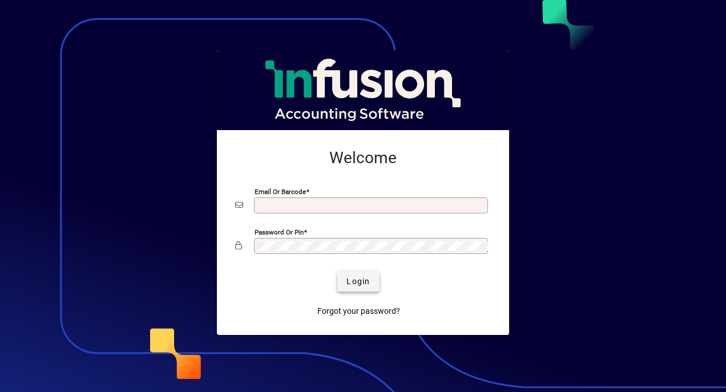
type input "**********"
click at [354, 276] on span "Login" at bounding box center [358, 282] width 23 height 12
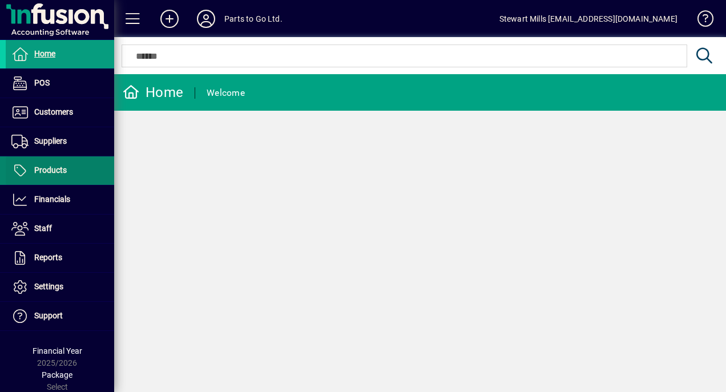
click at [33, 176] on span "Products" at bounding box center [36, 171] width 61 height 14
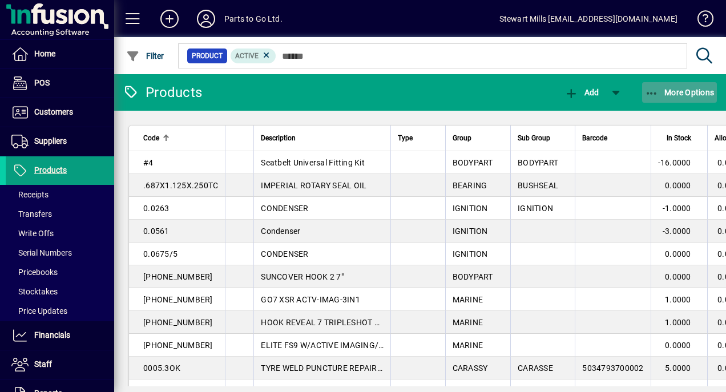
click at [652, 100] on span "button" at bounding box center [680, 92] width 75 height 27
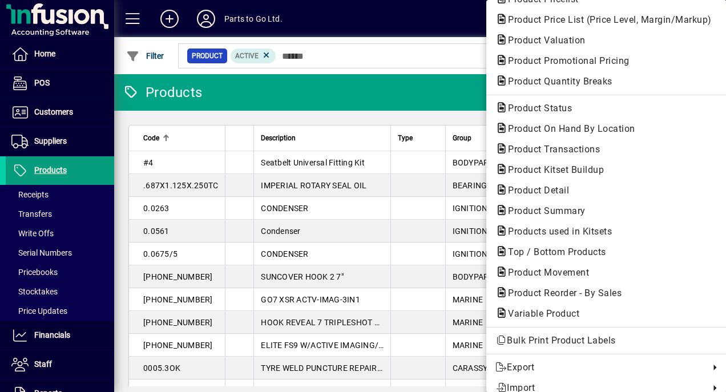
scroll to position [93, 0]
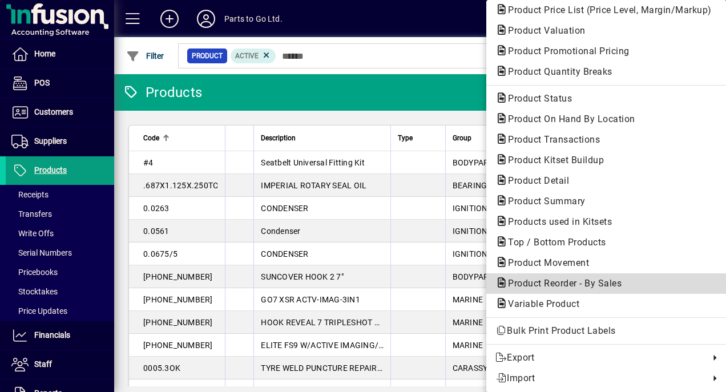
click at [570, 287] on span "Product Reorder - By Sales" at bounding box center [562, 283] width 132 height 11
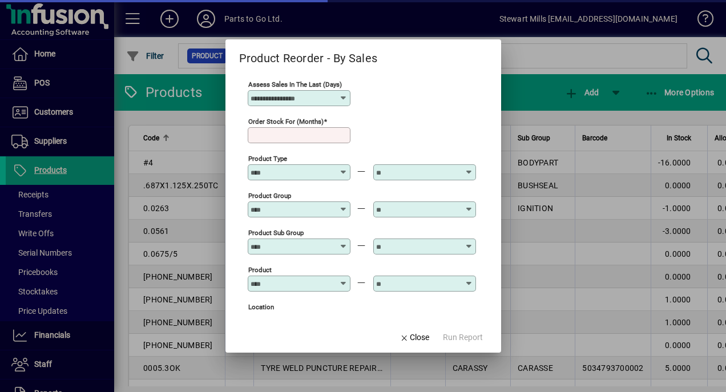
type input "**"
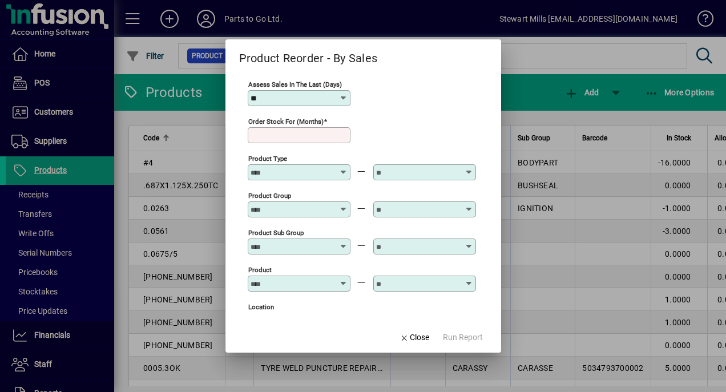
click at [316, 137] on input "Order stock for (months)" at bounding box center [300, 135] width 99 height 9
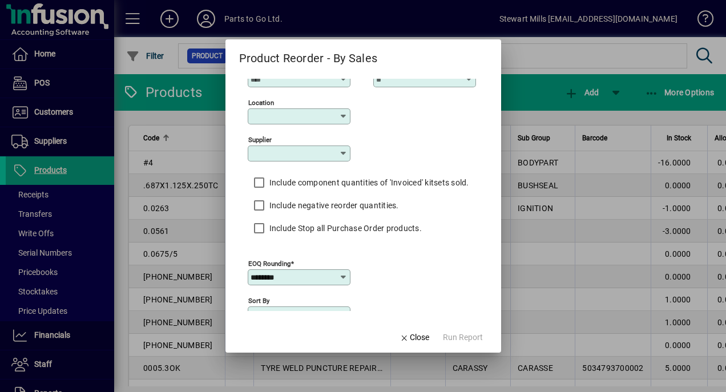
scroll to position [209, 0]
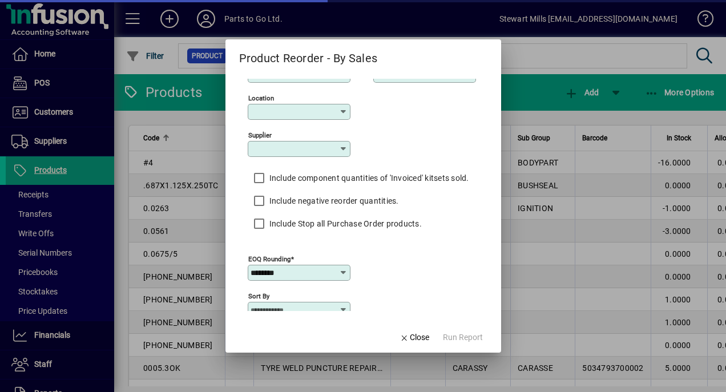
click at [472, 342] on mat-dialog-actions "Close Run Report" at bounding box center [442, 338] width 120 height 30
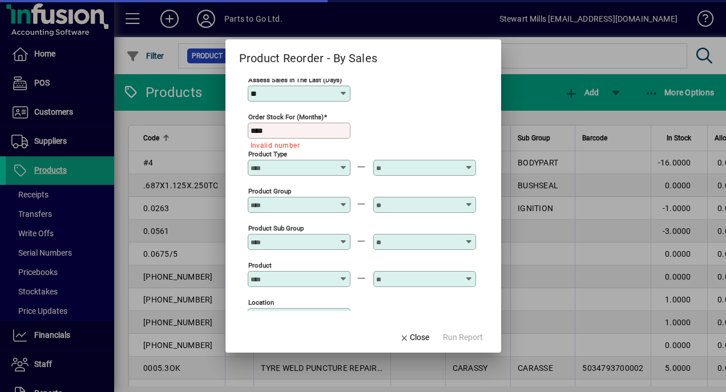
scroll to position [0, 0]
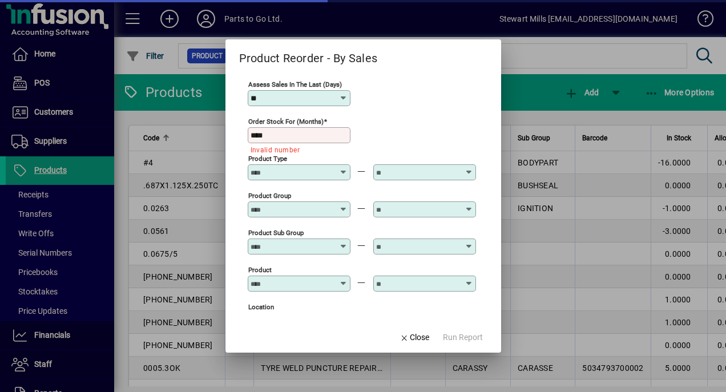
click at [275, 139] on input "****" at bounding box center [300, 135] width 99 height 9
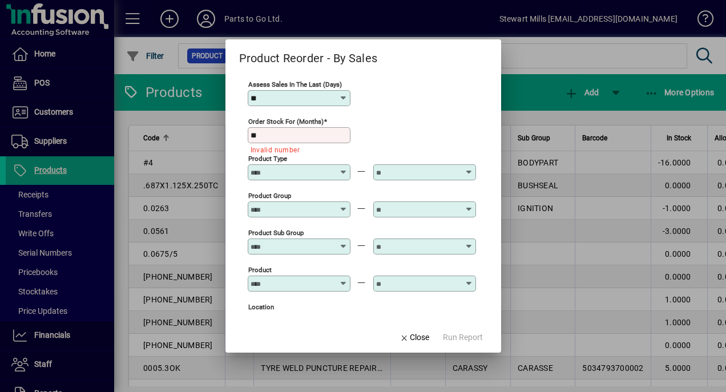
type input "*"
click at [453, 336] on span "Run Report" at bounding box center [463, 338] width 40 height 12
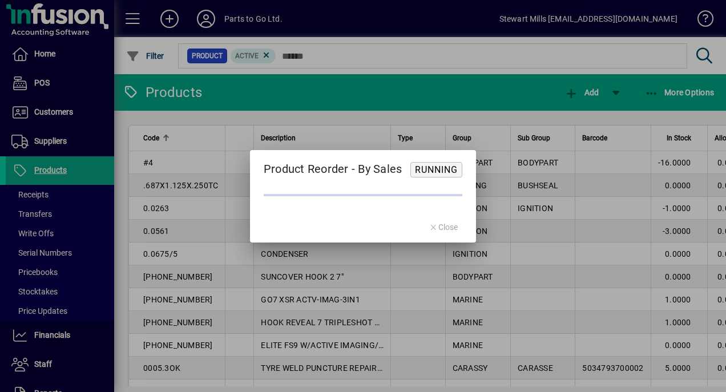
drag, startPoint x: 449, startPoint y: 174, endPoint x: 442, endPoint y: 228, distance: 54.8
click at [442, 228] on form "Product Reorder - By Sales Running Close" at bounding box center [363, 196] width 227 height 93
click at [442, 228] on mat-dialog-actions "Close" at bounding box center [444, 227] width 66 height 30
click at [600, 220] on div at bounding box center [363, 196] width 726 height 392
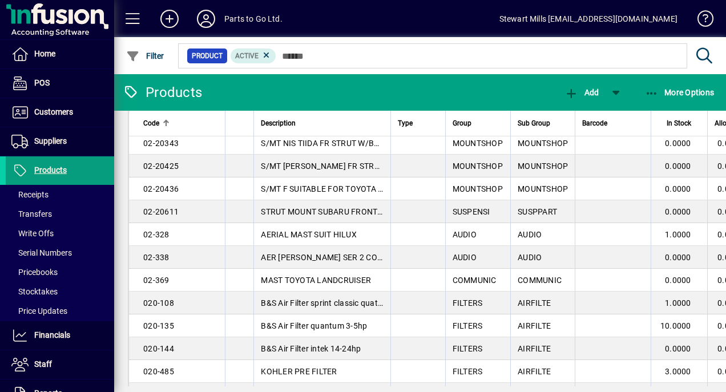
scroll to position [2095, 0]
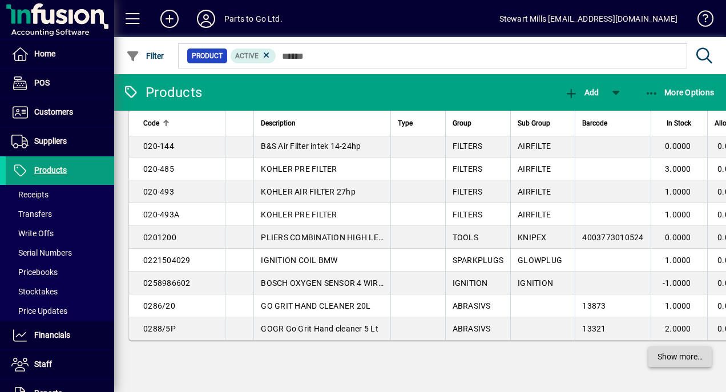
click at [672, 354] on span "Show more…" at bounding box center [680, 357] width 45 height 12
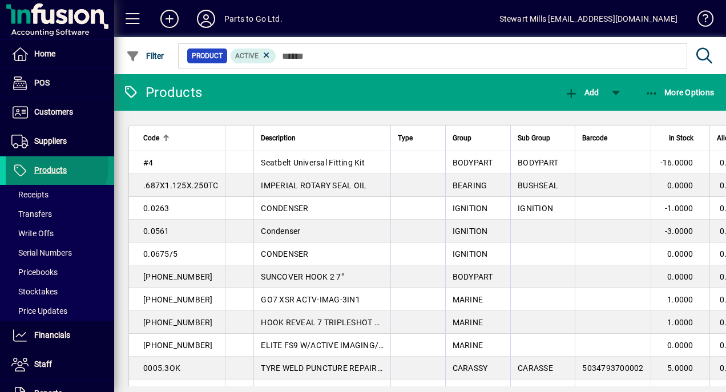
click at [54, 166] on span "Products" at bounding box center [50, 170] width 33 height 9
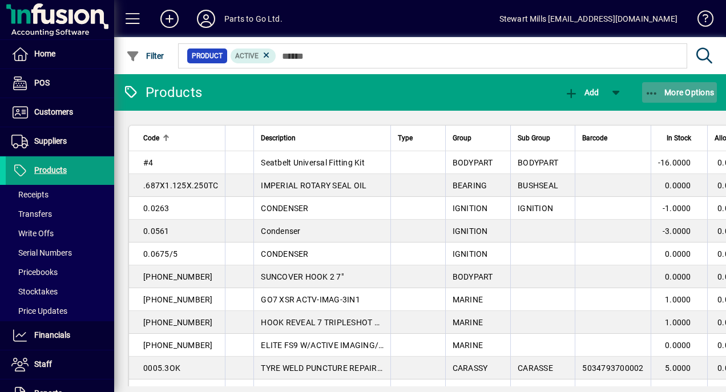
click at [663, 93] on span "More Options" at bounding box center [680, 92] width 70 height 9
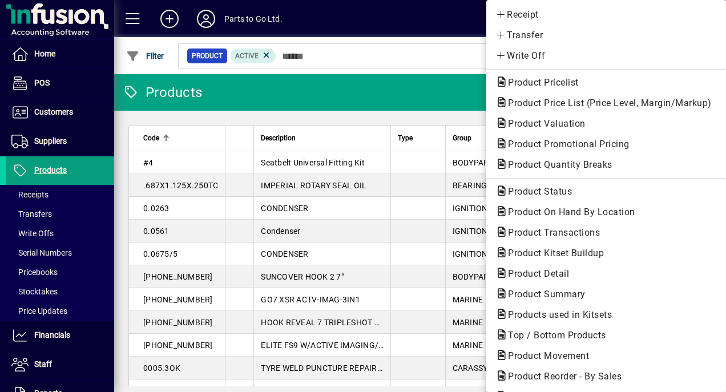
click at [327, 59] on div at bounding box center [363, 196] width 726 height 392
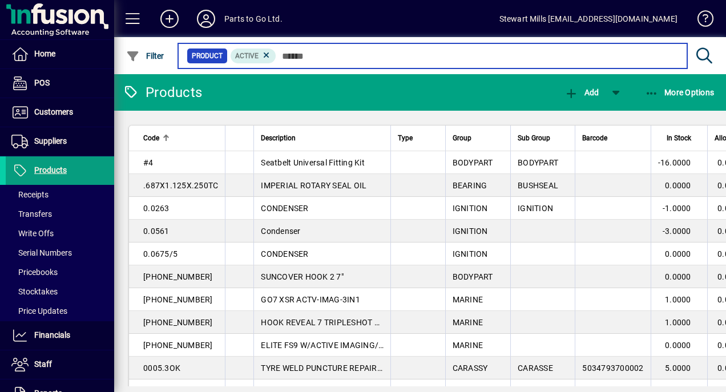
click at [327, 59] on input "text" at bounding box center [477, 56] width 402 height 16
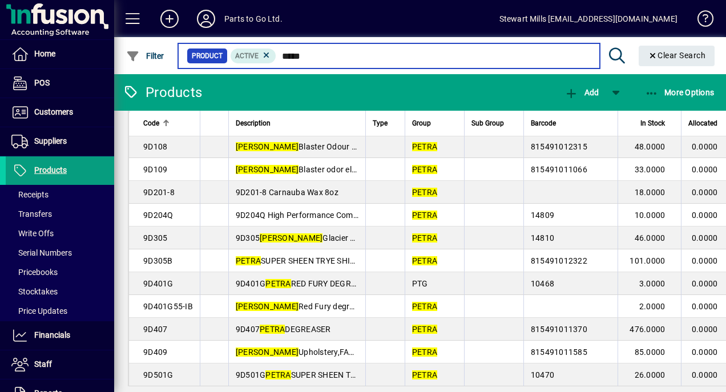
scroll to position [1511, 0]
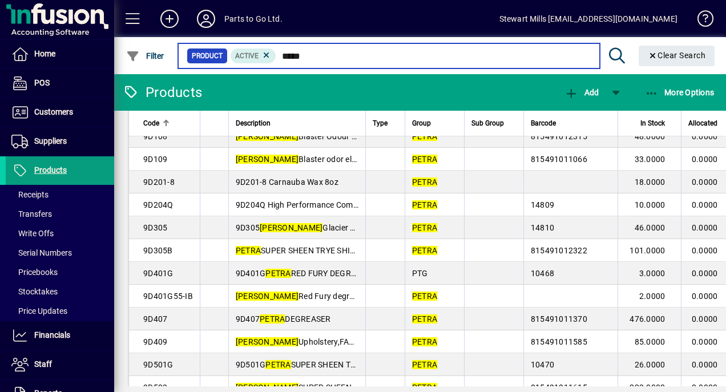
type input "*****"
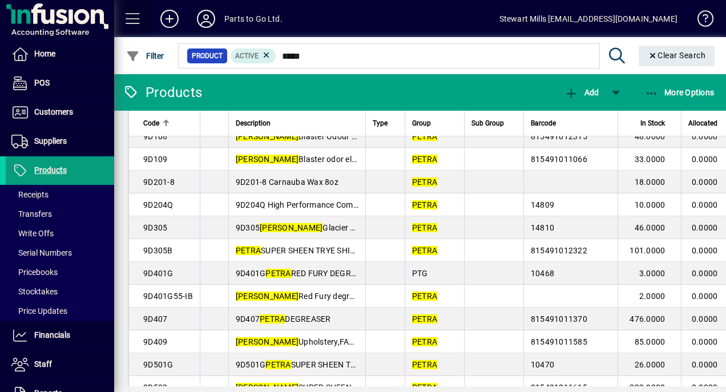
click at [136, 22] on span at bounding box center [132, 18] width 27 height 27
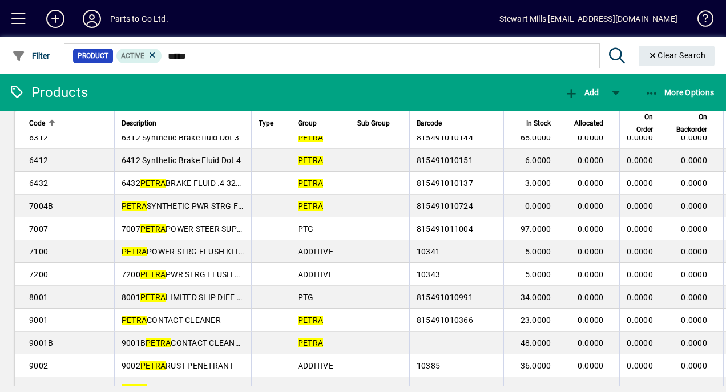
scroll to position [597, 0]
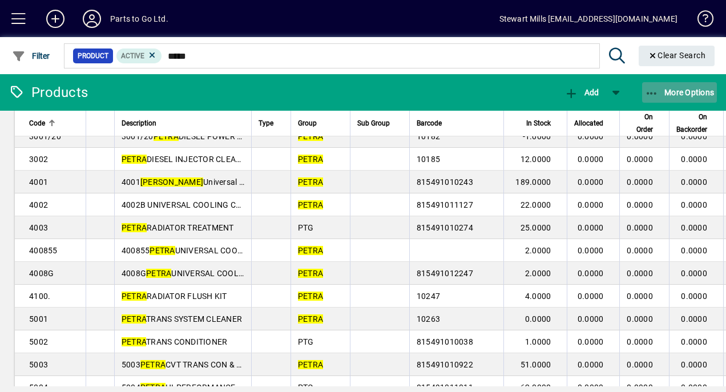
click at [659, 93] on span "More Options" at bounding box center [680, 92] width 70 height 9
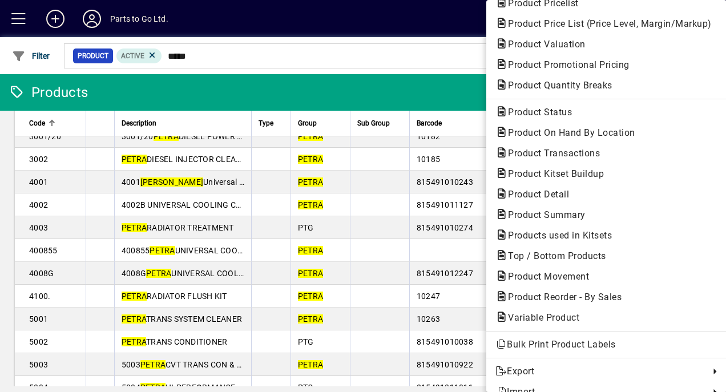
scroll to position [93, 0]
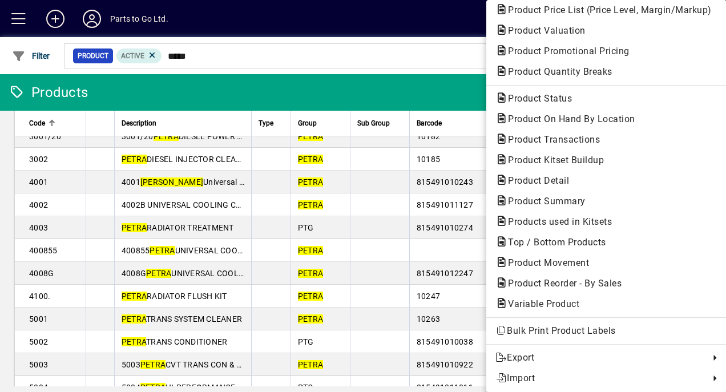
click at [364, 39] on div at bounding box center [363, 196] width 726 height 392
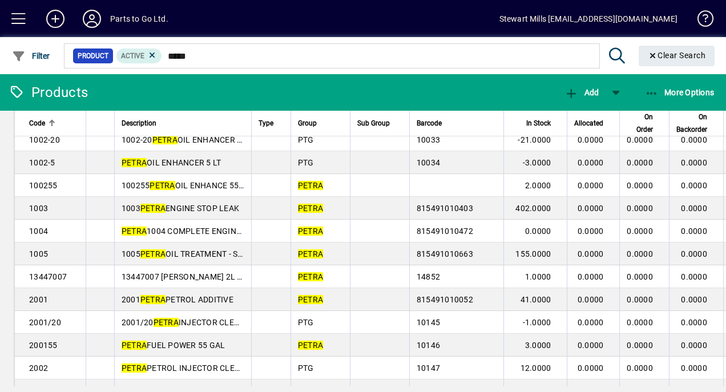
scroll to position [137, 0]
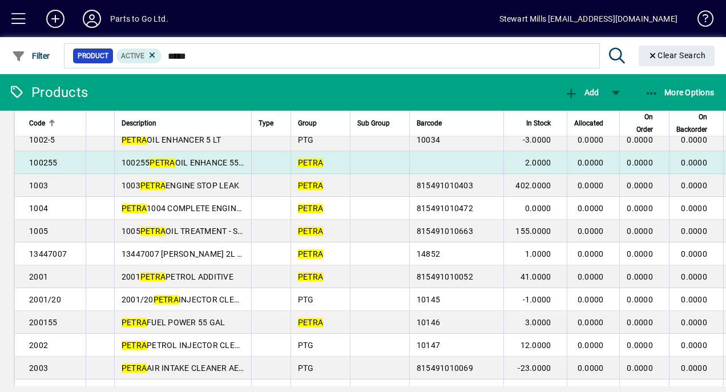
click at [194, 155] on td "100255 PETRA OIL ENHANCE 55GAL" at bounding box center [182, 162] width 137 height 23
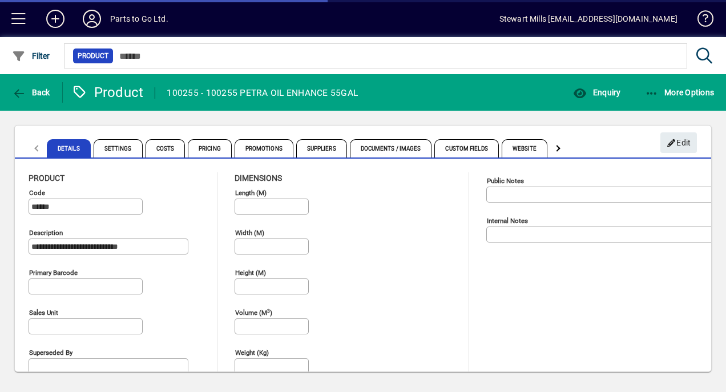
type input "**********"
type input "****"
click at [34, 146] on mat-tab-header "Details Settings Costs Pricing Promotions Suppliers Documents / Images Custom F…" at bounding box center [297, 148] width 543 height 27
click at [21, 93] on icon "button" at bounding box center [19, 93] width 14 height 11
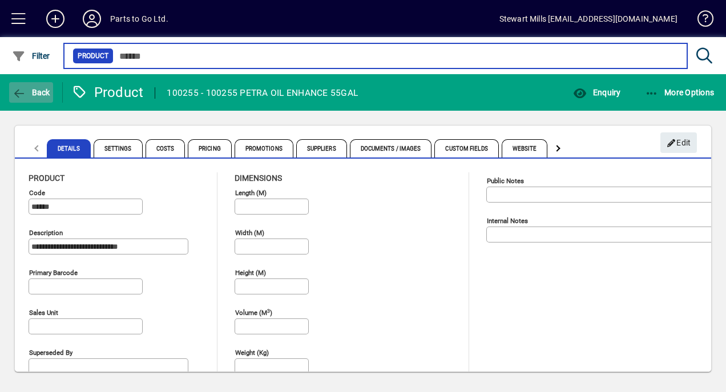
type input "*****"
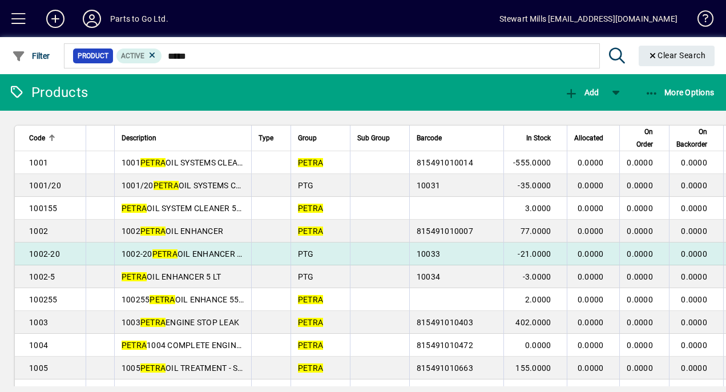
click at [641, 259] on td "0.0000" at bounding box center [645, 254] width 50 height 23
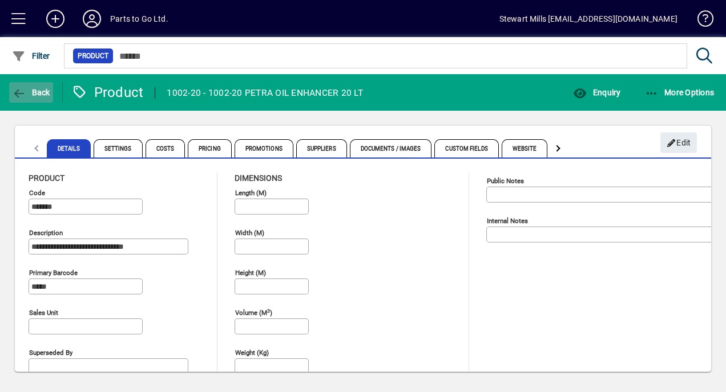
click at [30, 100] on span "button" at bounding box center [31, 92] width 44 height 27
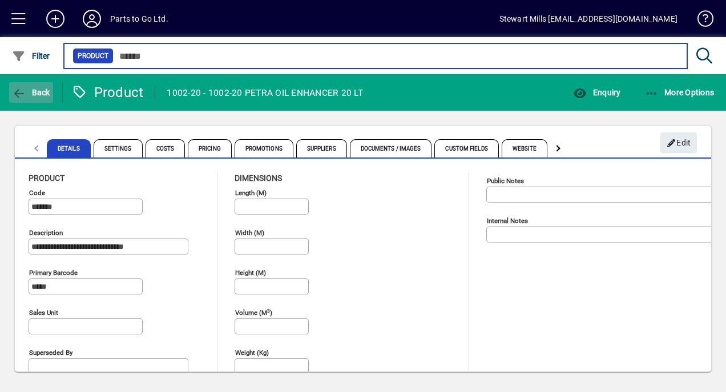
type input "*****"
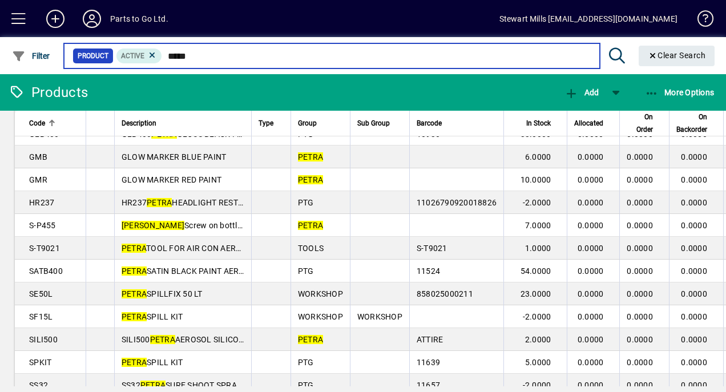
scroll to position [1949, 0]
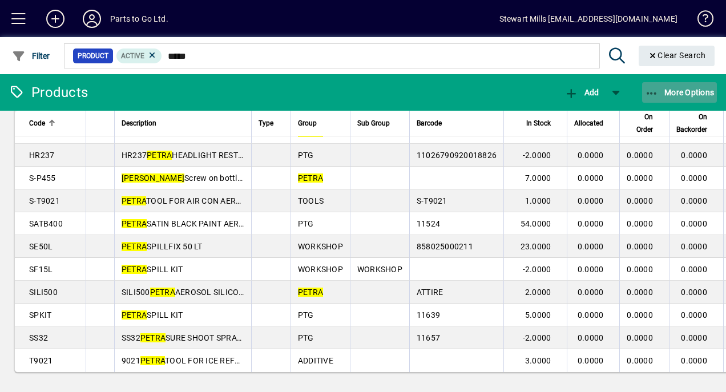
click at [660, 93] on span "More Options" at bounding box center [680, 92] width 70 height 9
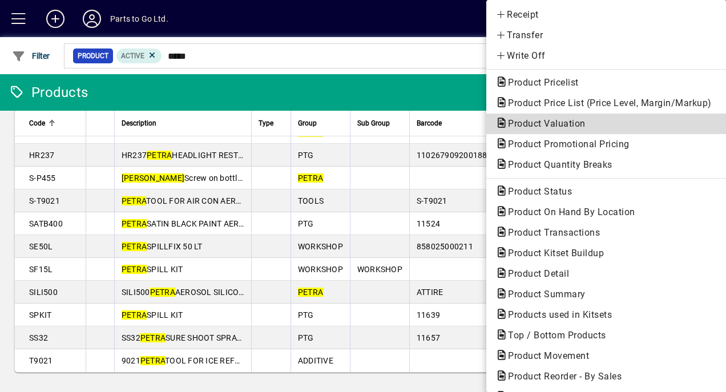
click at [571, 127] on span "Product Valuation" at bounding box center [544, 123] width 96 height 11
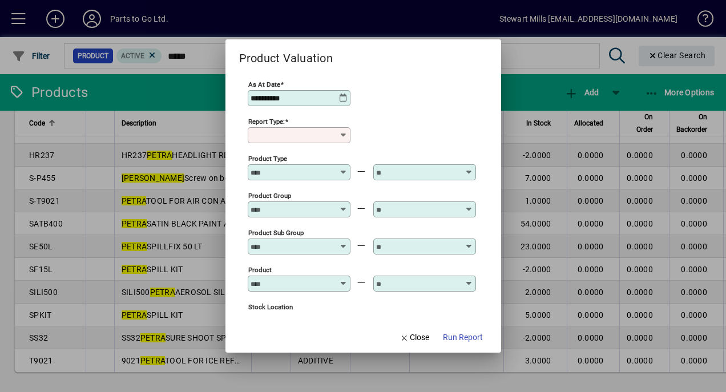
type input "******"
type input "**********"
click at [345, 168] on icon at bounding box center [344, 168] width 9 height 0
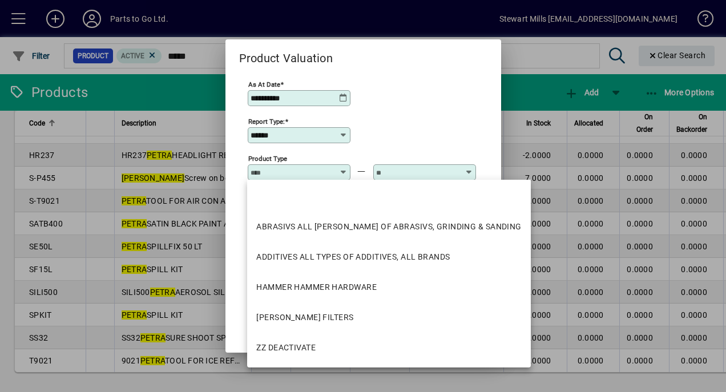
click at [350, 174] on div "Product Type" at bounding box center [362, 171] width 228 height 37
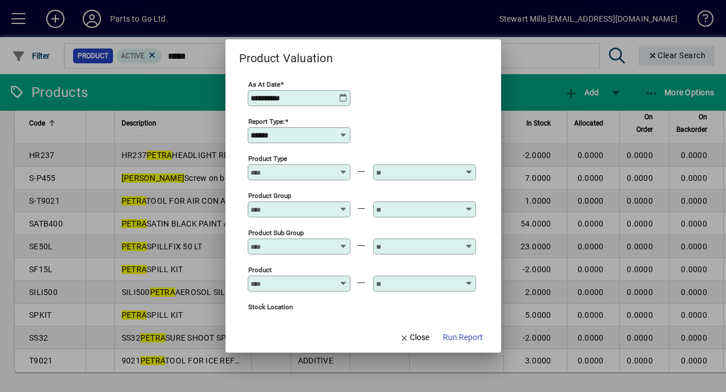
click at [344, 205] on icon at bounding box center [344, 205] width 9 height 0
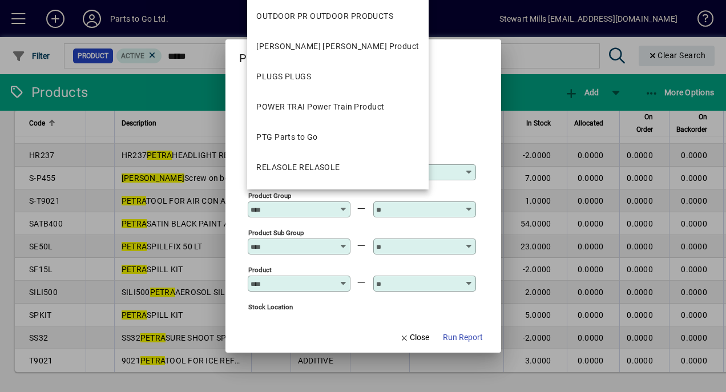
scroll to position [1524, 0]
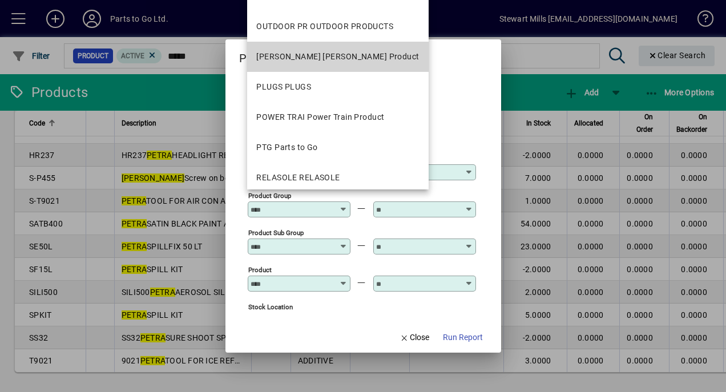
click at [356, 64] on mat-option "[PERSON_NAME] [PERSON_NAME] Product" at bounding box center [338, 57] width 182 height 30
type input "**********"
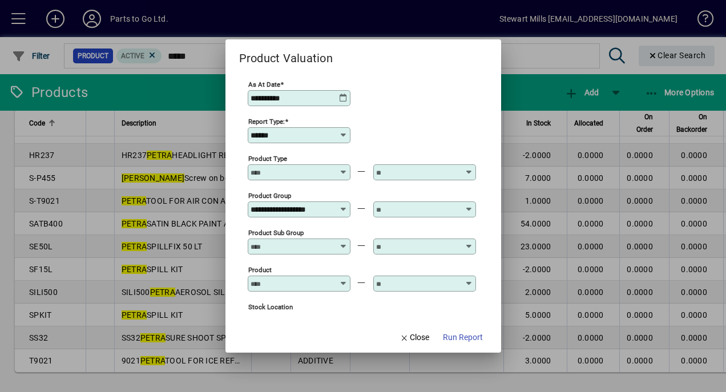
click at [466, 207] on div at bounding box center [425, 209] width 99 height 9
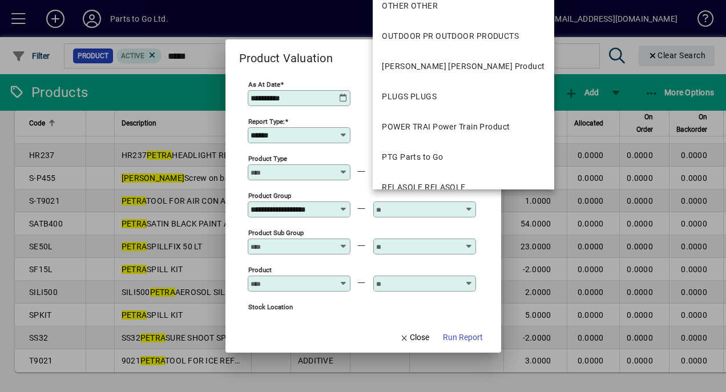
scroll to position [1494, 0]
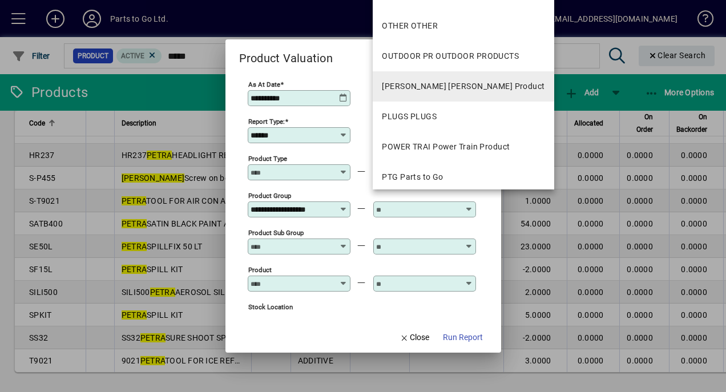
click at [461, 89] on div "[PERSON_NAME] [PERSON_NAME] Product" at bounding box center [463, 87] width 163 height 12
type input "**********"
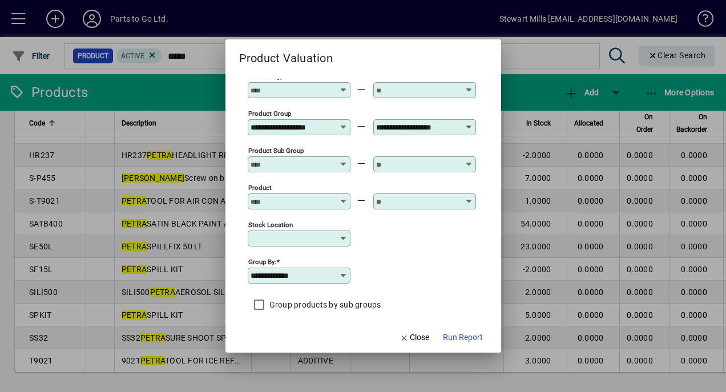
scroll to position [110, 0]
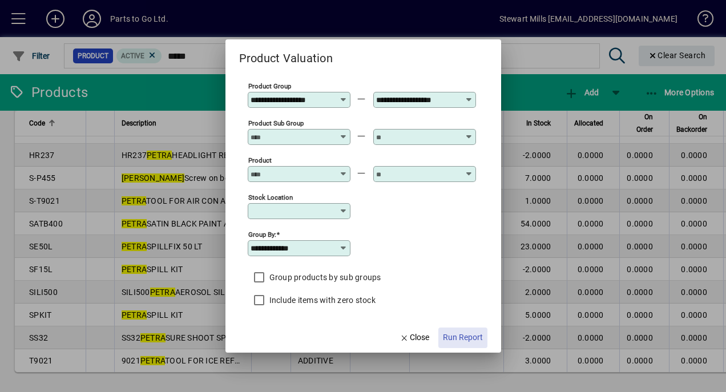
click at [471, 335] on span "Run Report" at bounding box center [463, 338] width 40 height 12
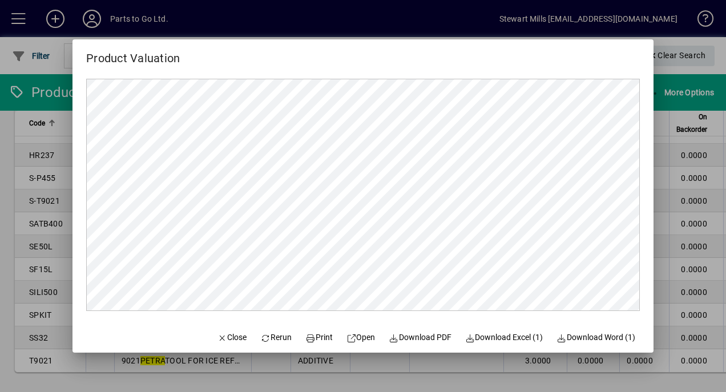
scroll to position [0, 0]
click at [645, 270] on mat-dialog-content at bounding box center [363, 194] width 581 height 255
click at [218, 336] on span "Close" at bounding box center [233, 338] width 30 height 12
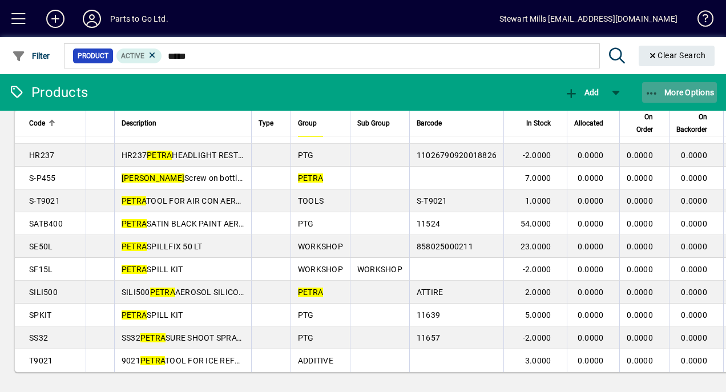
click at [657, 92] on icon "button" at bounding box center [652, 93] width 14 height 11
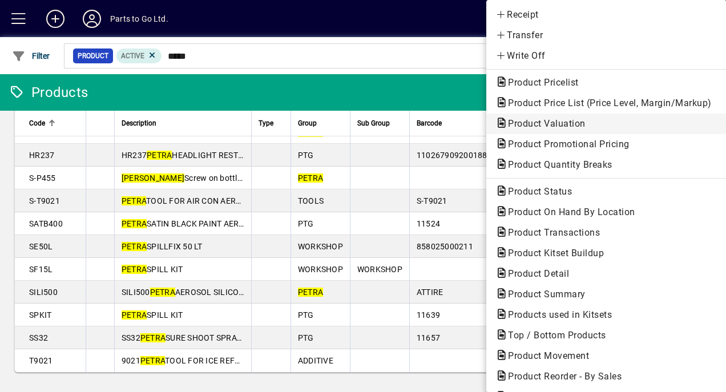
click at [516, 123] on span "Product Valuation" at bounding box center [544, 123] width 96 height 11
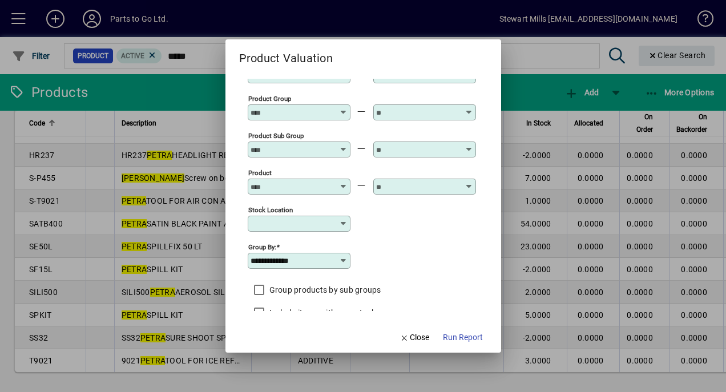
scroll to position [110, 0]
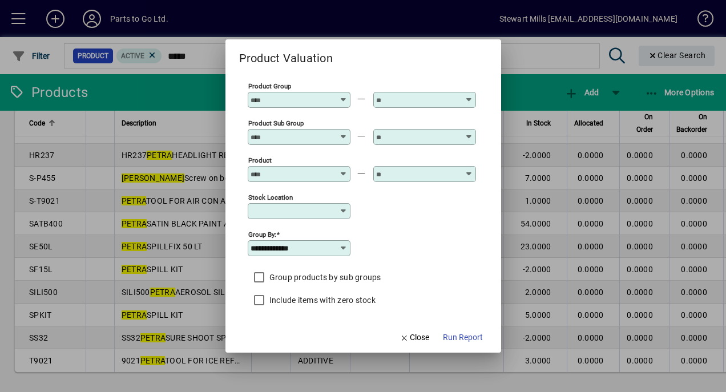
click at [344, 208] on icon at bounding box center [343, 211] width 9 height 9
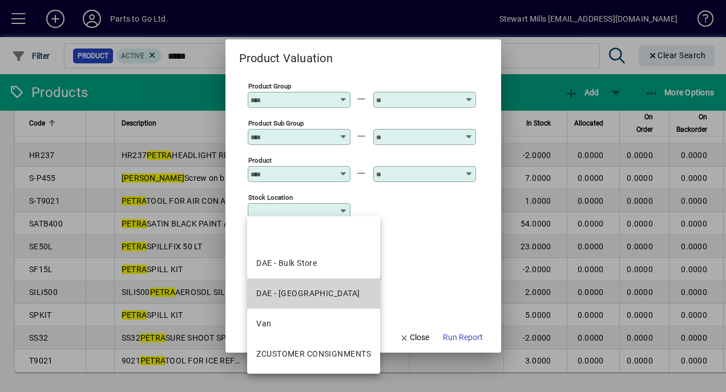
click at [331, 298] on div "DAE - [GEOGRAPHIC_DATA]" at bounding box center [307, 294] width 103 height 12
type input "**********"
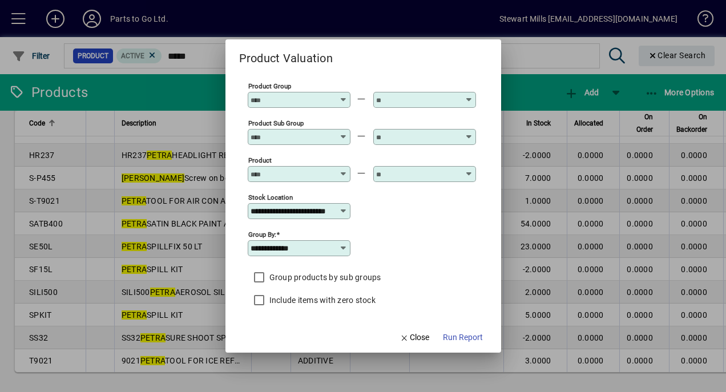
scroll to position [0, 0]
click at [344, 170] on icon at bounding box center [344, 170] width 9 height 0
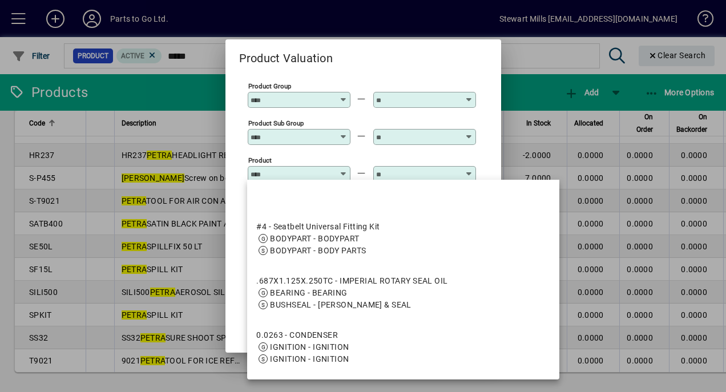
click at [512, 87] on div at bounding box center [363, 196] width 726 height 392
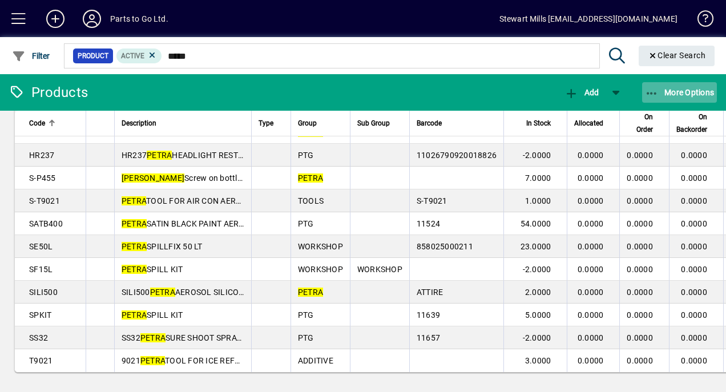
click at [680, 91] on span "More Options" at bounding box center [680, 92] width 70 height 9
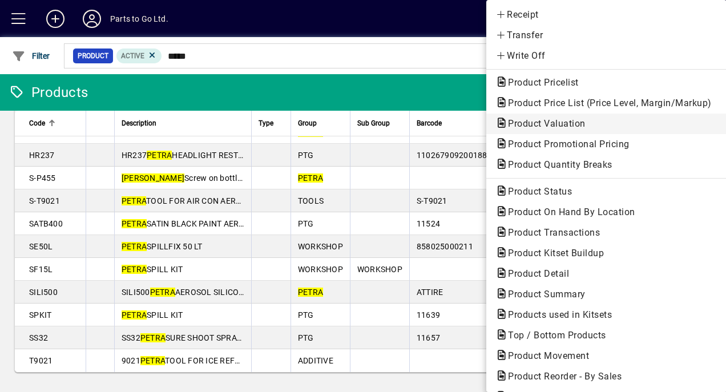
click at [523, 120] on span "Product Valuation" at bounding box center [544, 123] width 96 height 11
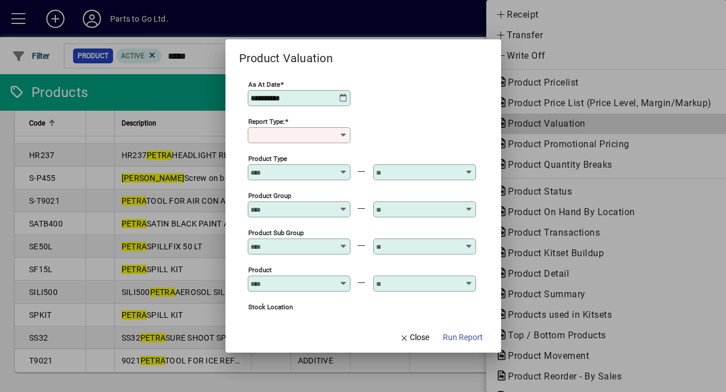
type input "******"
type input "**********"
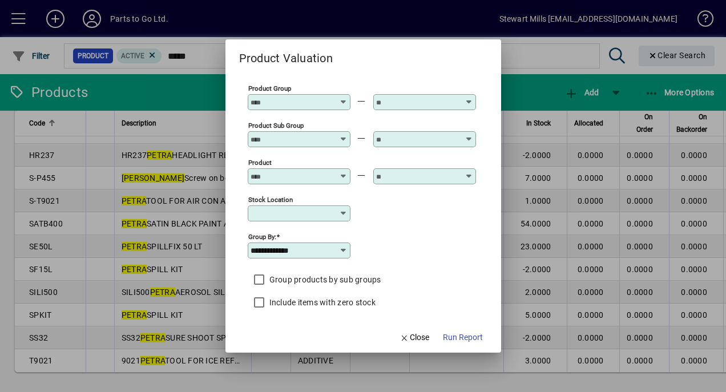
scroll to position [110, 0]
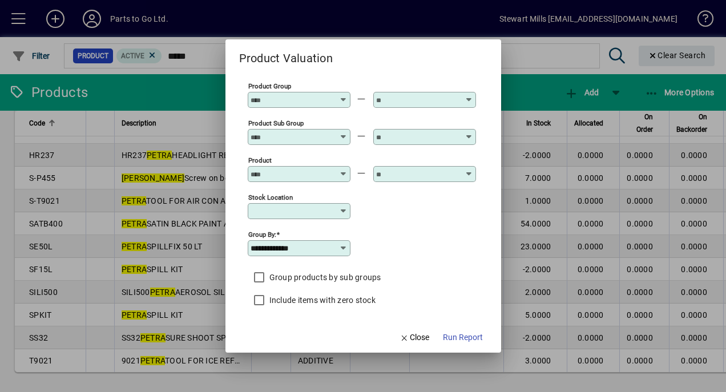
click at [343, 207] on icon at bounding box center [343, 211] width 9 height 9
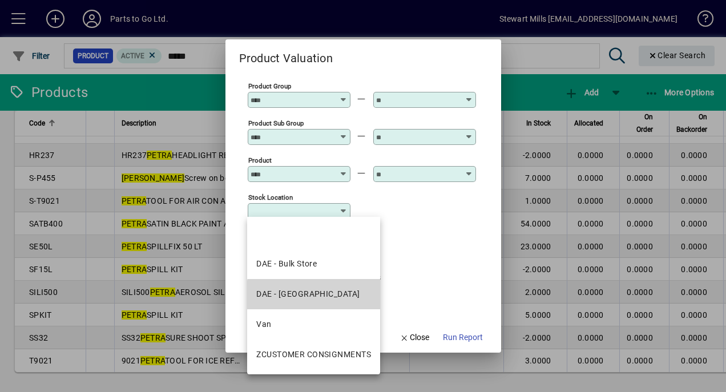
click at [332, 298] on div "DAE - [GEOGRAPHIC_DATA]" at bounding box center [307, 294] width 103 height 12
type input "**********"
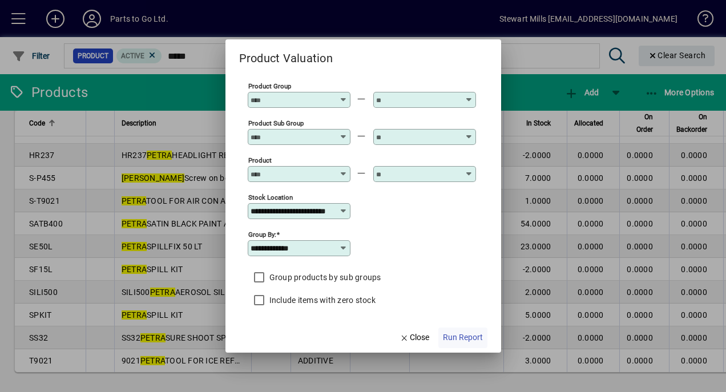
scroll to position [0, 0]
click at [464, 336] on span "Run Report" at bounding box center [463, 338] width 40 height 12
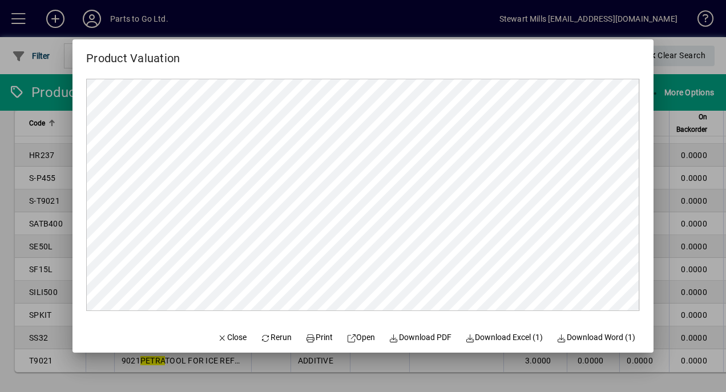
click at [481, 32] on div at bounding box center [363, 196] width 726 height 392
